Goal: Task Accomplishment & Management: Use online tool/utility

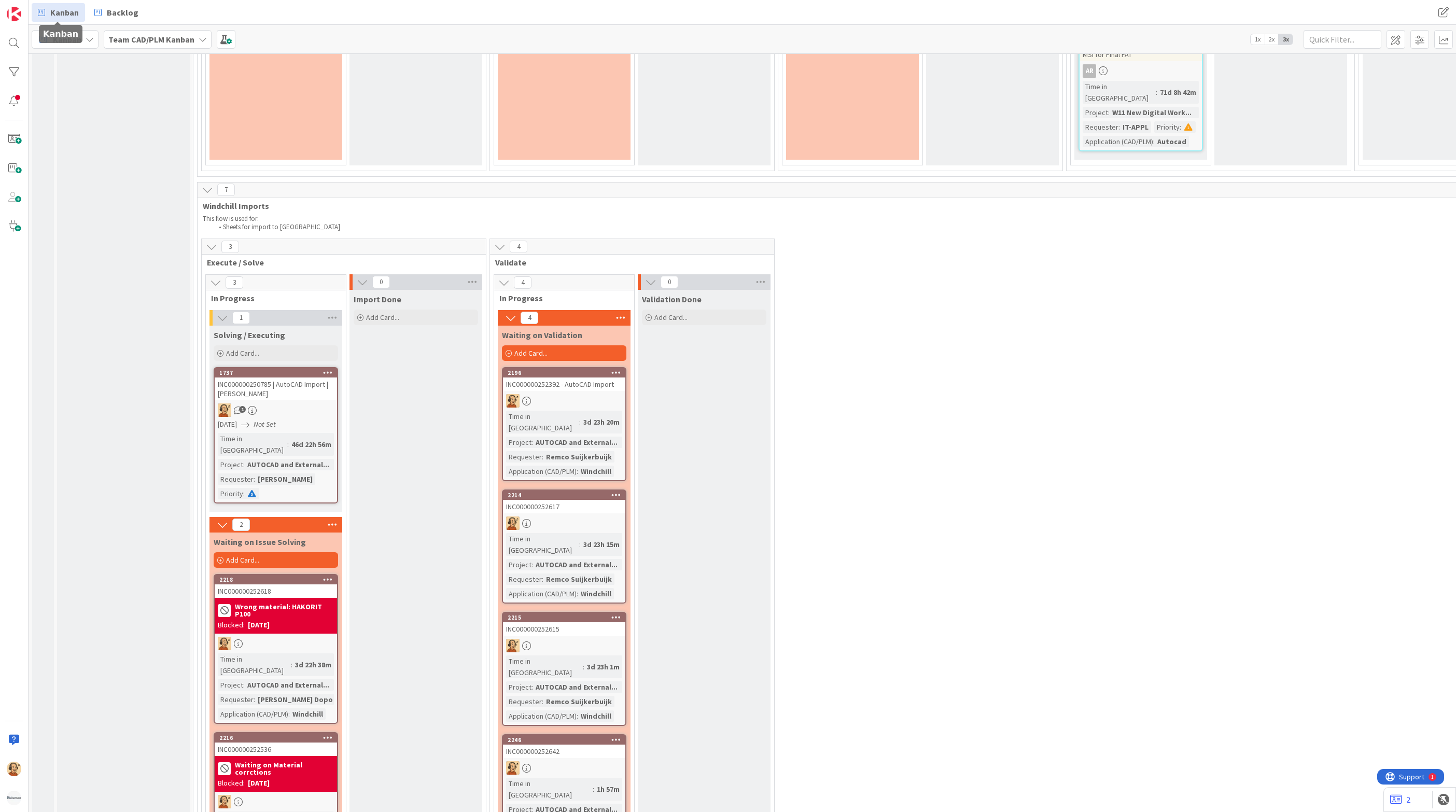
scroll to position [2260, 0]
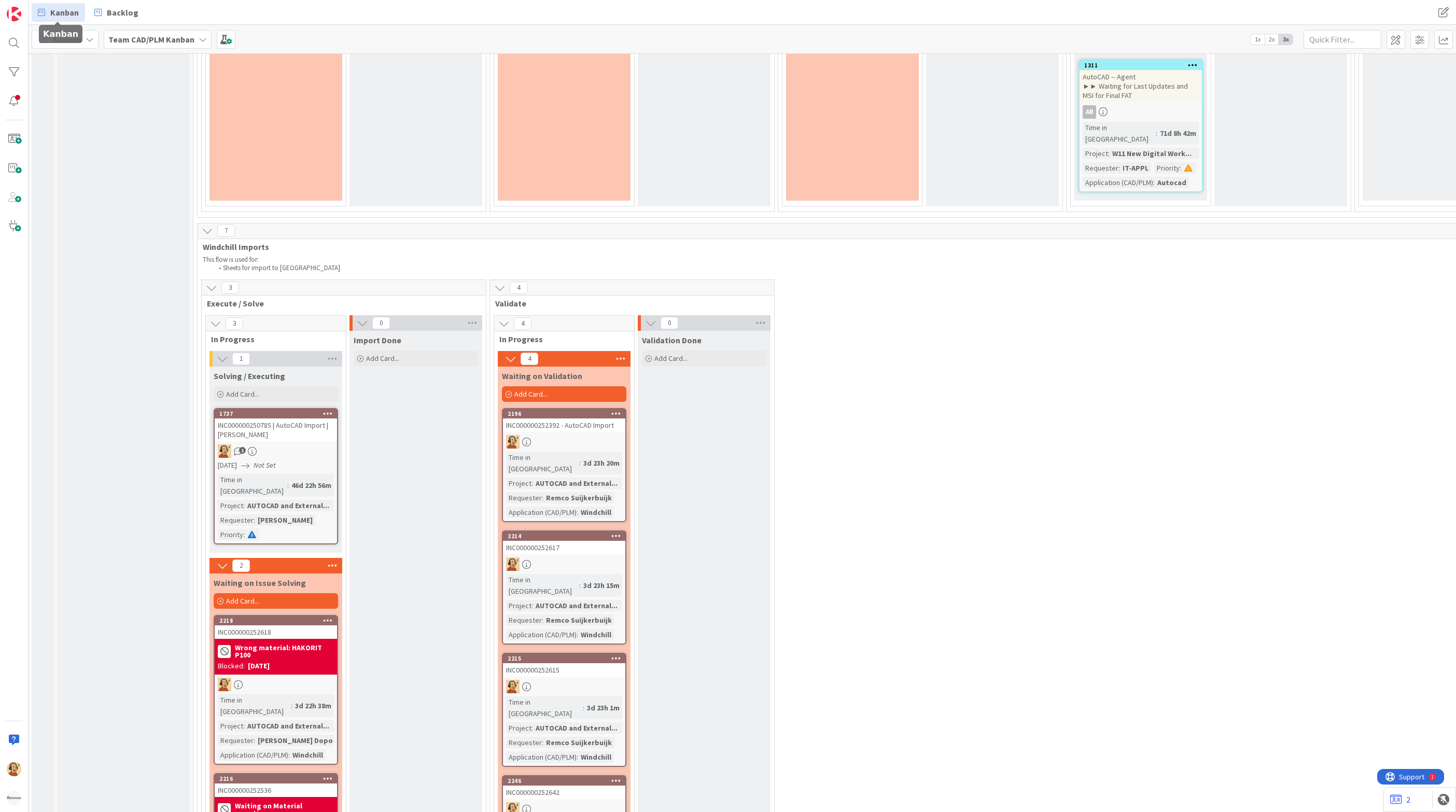
click at [323, 660] on div "Blocked: [DATE]" at bounding box center [276, 666] width 116 height 11
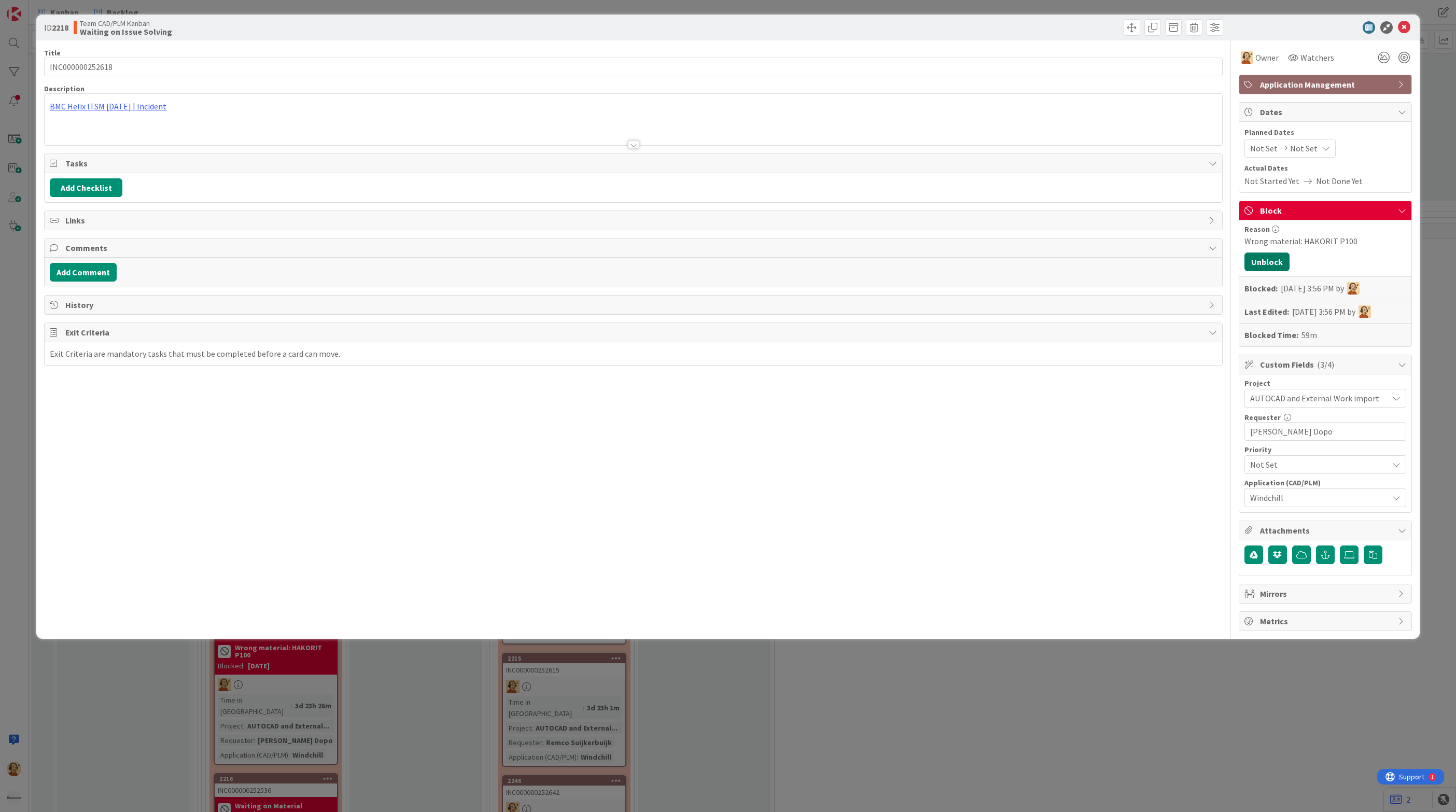
click at [1271, 264] on button "Unblock" at bounding box center [1267, 262] width 45 height 19
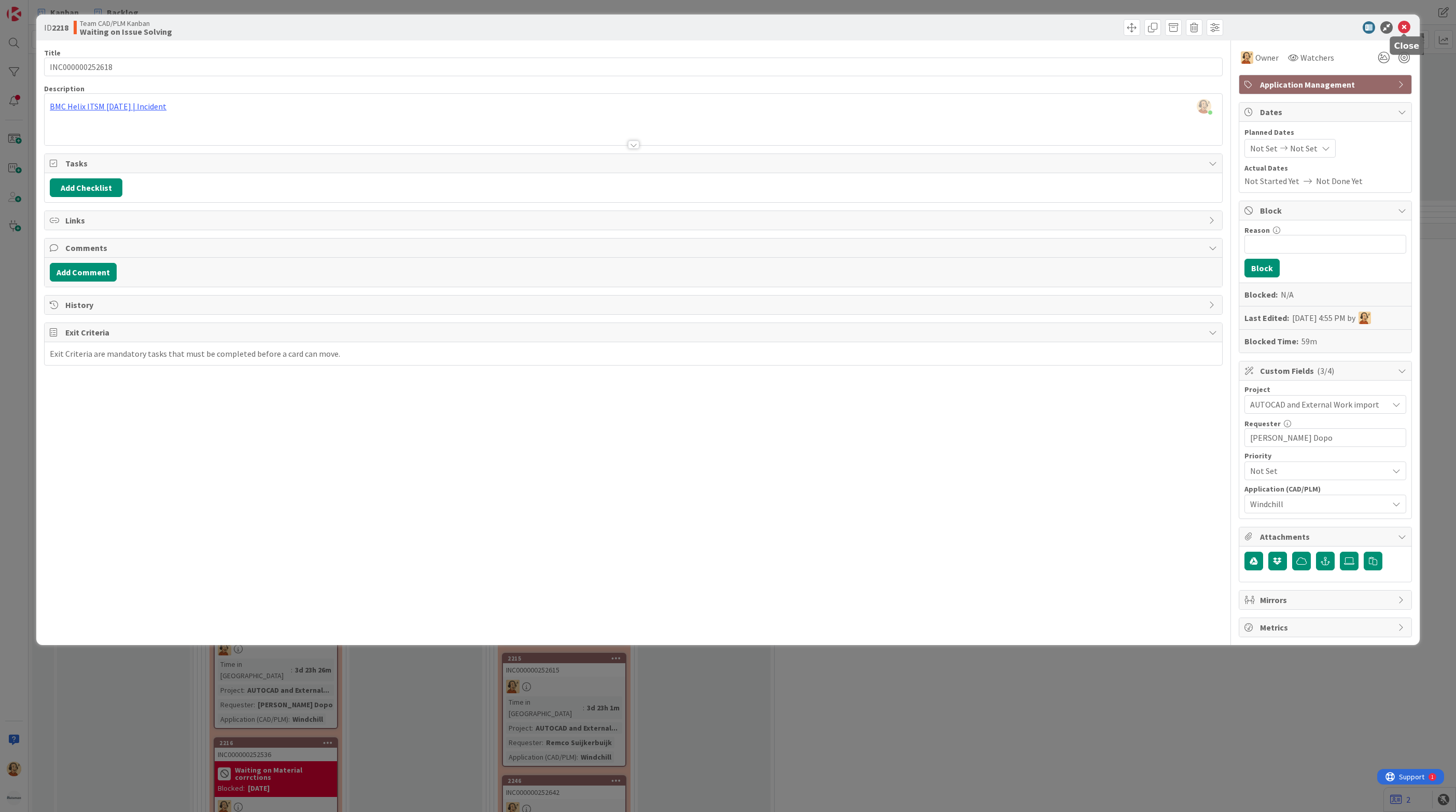
click at [1403, 25] on icon at bounding box center [1404, 27] width 13 height 13
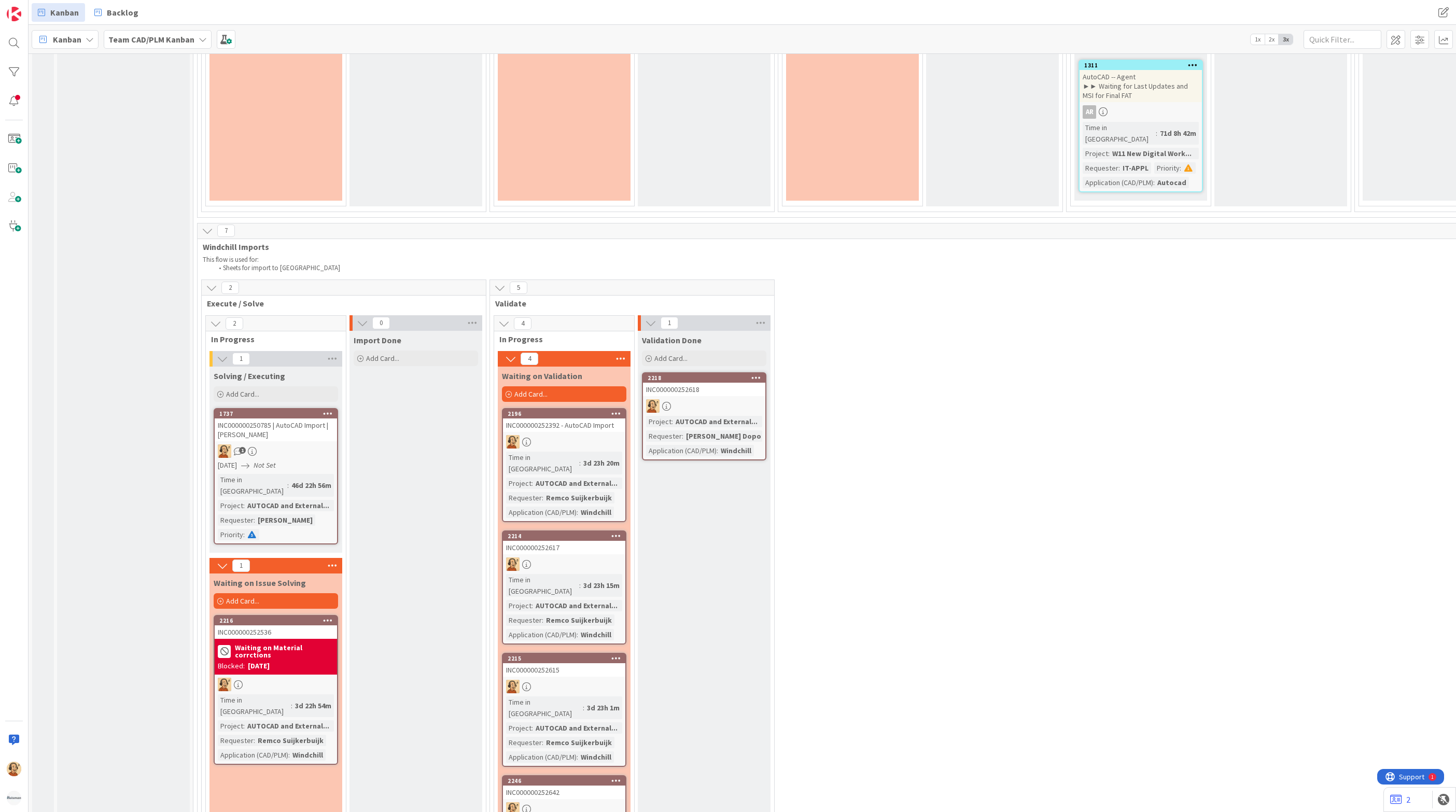
click at [286, 678] on div at bounding box center [276, 684] width 123 height 13
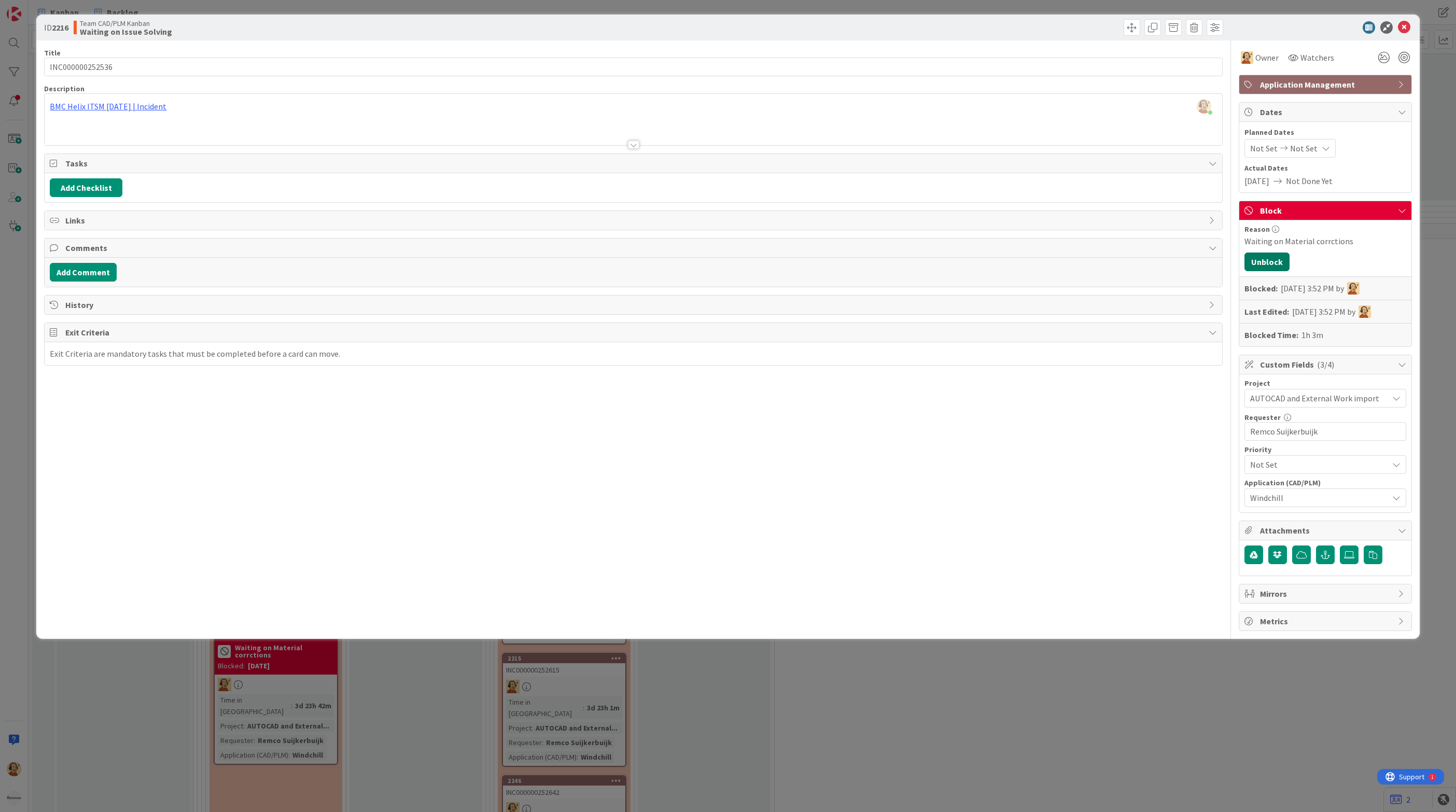
click at [1266, 264] on button "Unblock" at bounding box center [1267, 262] width 45 height 19
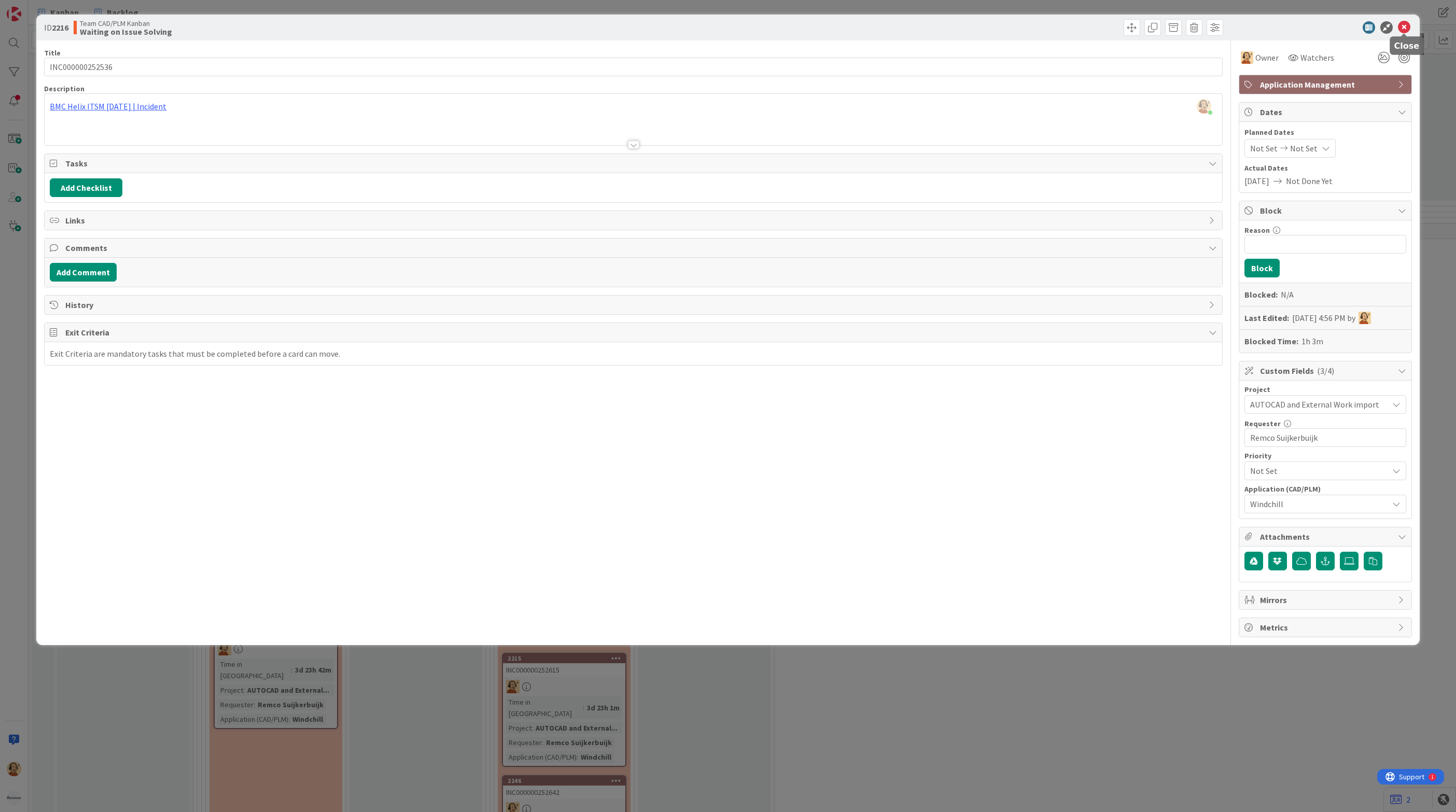
click at [1404, 26] on icon at bounding box center [1404, 27] width 13 height 13
